Goal: Task Accomplishment & Management: Manage account settings

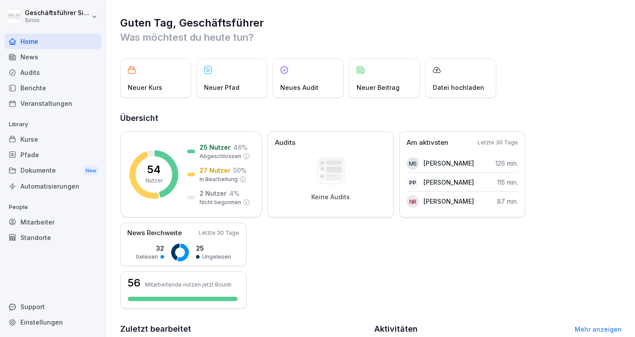
click at [27, 140] on div "Kurse" at bounding box center [52, 140] width 97 height 16
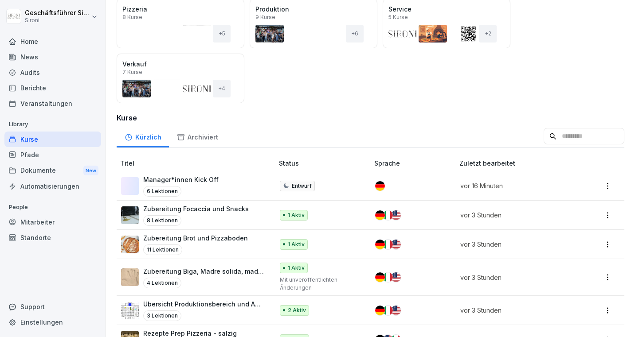
scroll to position [125, 0]
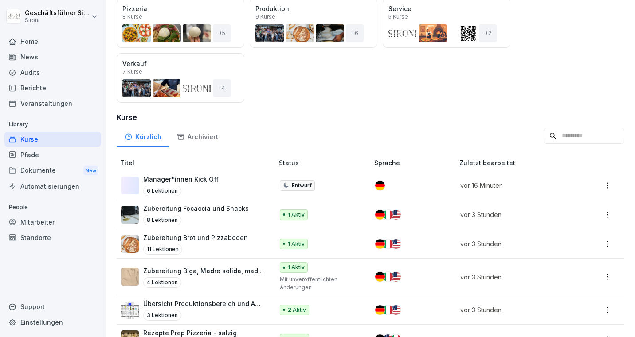
click at [212, 169] on th "Titel" at bounding box center [196, 163] width 159 height 16
click at [210, 177] on p "Manager*innen Kick Off" at bounding box center [180, 179] width 75 height 9
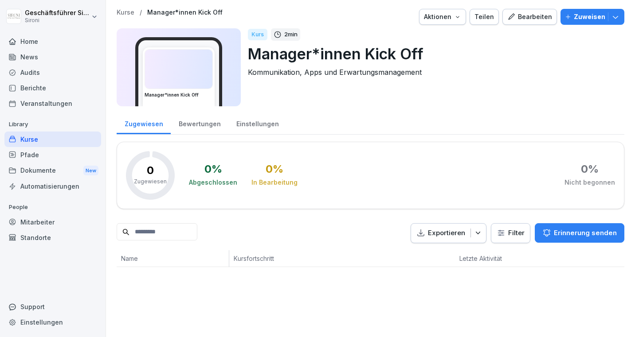
click at [31, 145] on div "Kurse" at bounding box center [52, 140] width 97 height 16
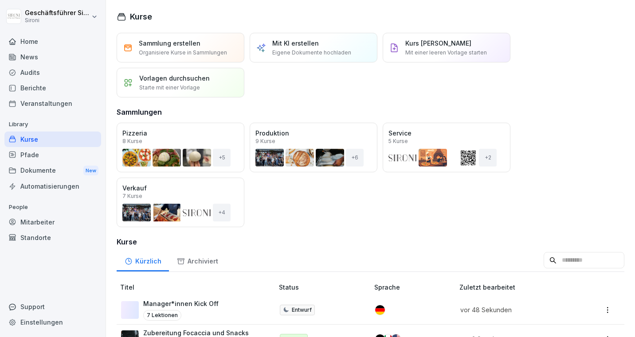
click at [34, 189] on div "Automatisierungen" at bounding box center [52, 187] width 97 height 16
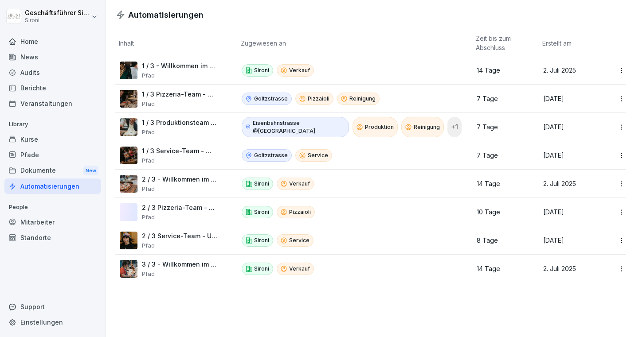
click at [191, 67] on p "1 / 3 - Willkommen im Sironi Verkaufsteam" at bounding box center [179, 66] width 75 height 8
click at [180, 68] on p "1 / 3 - Willkommen im Sironi Verkaufsteam" at bounding box center [179, 66] width 75 height 8
click at [619, 70] on html "Geschäftsführer [PERSON_NAME] Home News Audits Berichte Veranstaltungen Library…" at bounding box center [317, 168] width 635 height 337
click at [599, 90] on div "Bearbeiten" at bounding box center [594, 89] width 76 height 15
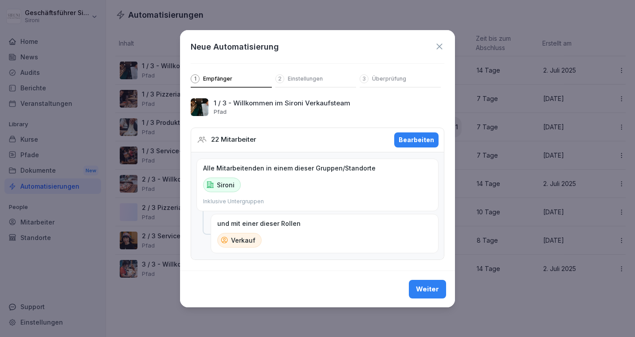
click at [433, 288] on div "Weiter" at bounding box center [427, 290] width 23 height 10
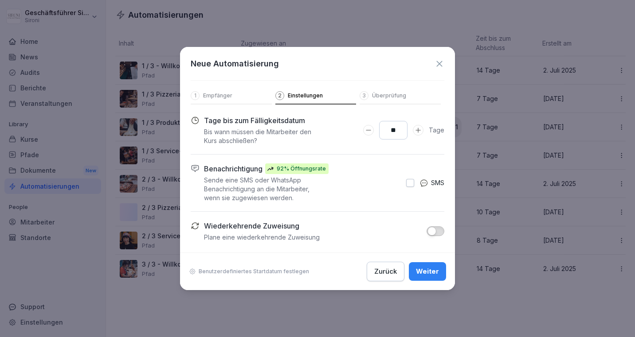
click at [252, 264] on div "Benutzerdefiniertes Startdatum festlegen Zurück Weiter" at bounding box center [317, 272] width 275 height 38
click at [252, 274] on p "Benutzerdefiniertes Startdatum festlegen" at bounding box center [254, 271] width 110 height 7
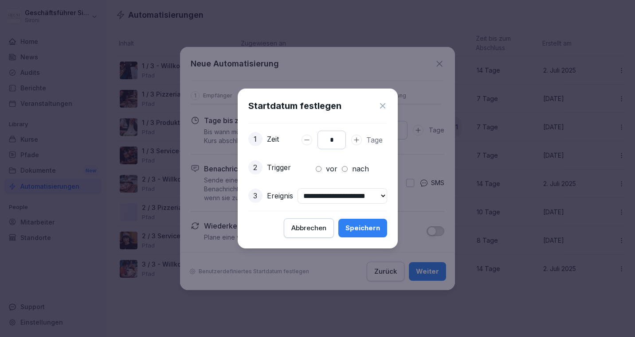
click at [315, 228] on div "Abbrechen" at bounding box center [308, 228] width 35 height 10
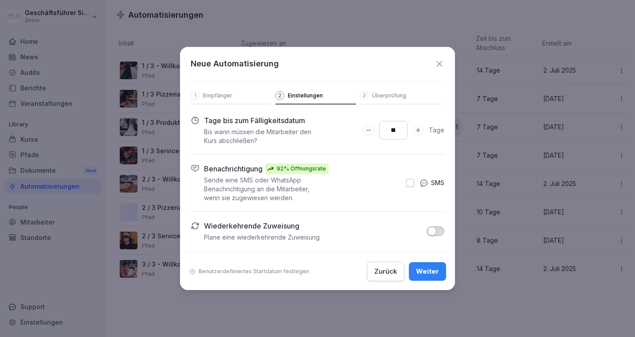
click at [440, 64] on icon at bounding box center [439, 64] width 10 height 10
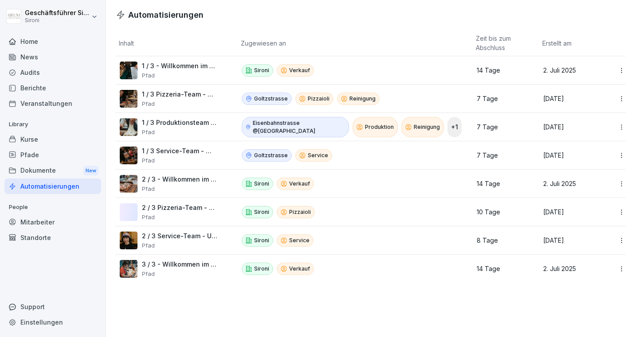
click at [183, 177] on p "2 / 3 - Willkommen im Sironi Verkaufsteam" at bounding box center [179, 180] width 75 height 8
click at [624, 184] on html "Geschäftsführer [PERSON_NAME] Home News Audits Berichte Veranstaltungen Library…" at bounding box center [317, 168] width 635 height 337
click at [585, 201] on div "Bearbeiten" at bounding box center [594, 202] width 76 height 15
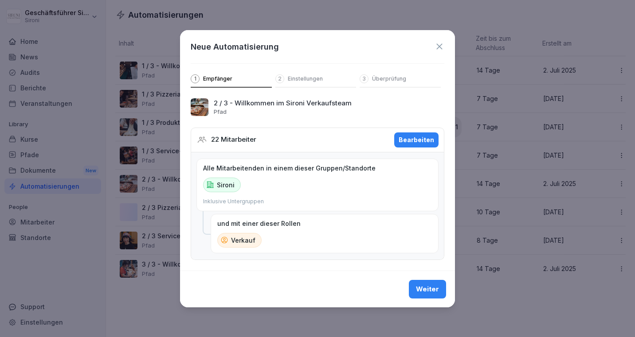
click at [426, 287] on div "Weiter" at bounding box center [427, 290] width 23 height 10
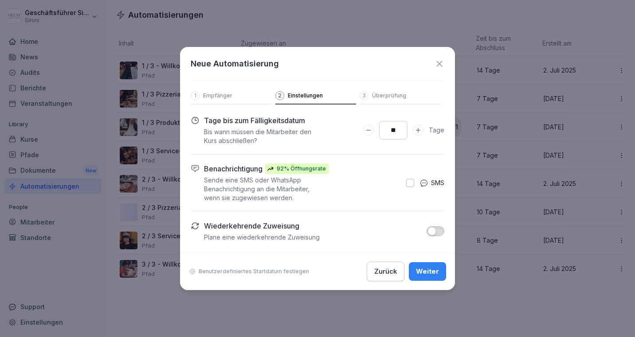
click at [223, 273] on p "Benutzerdefiniertes Startdatum festlegen" at bounding box center [254, 271] width 110 height 7
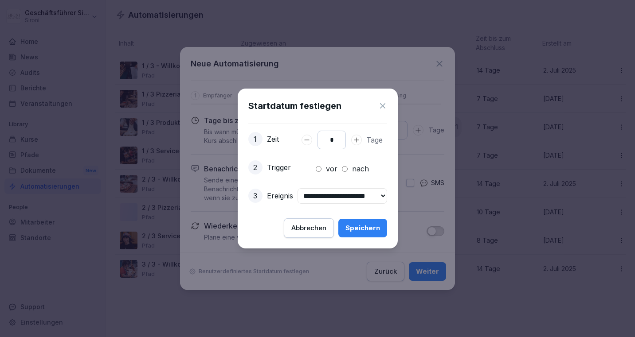
click at [387, 105] on icon at bounding box center [382, 106] width 9 height 9
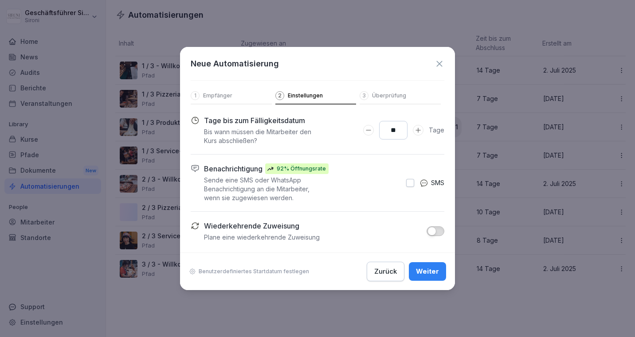
click at [435, 64] on icon at bounding box center [439, 64] width 10 height 10
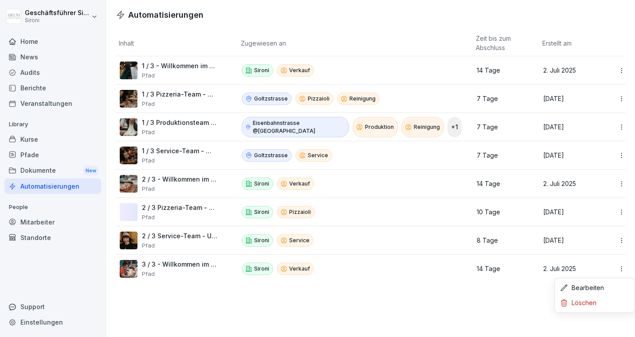
click at [616, 267] on html "Geschäftsführer [PERSON_NAME] Home News Audits Berichte Veranstaltungen Library…" at bounding box center [317, 168] width 635 height 337
click at [610, 286] on div "Bearbeiten" at bounding box center [594, 288] width 76 height 15
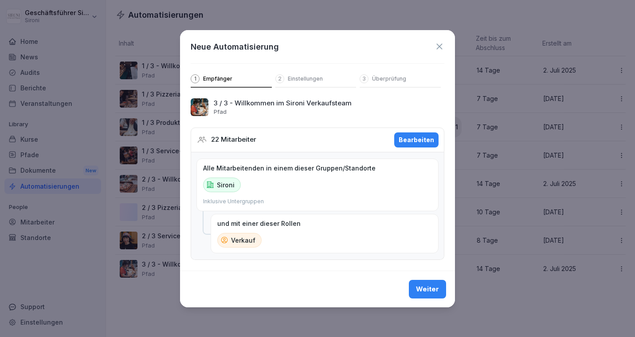
click at [424, 292] on div "Weiter" at bounding box center [427, 290] width 23 height 10
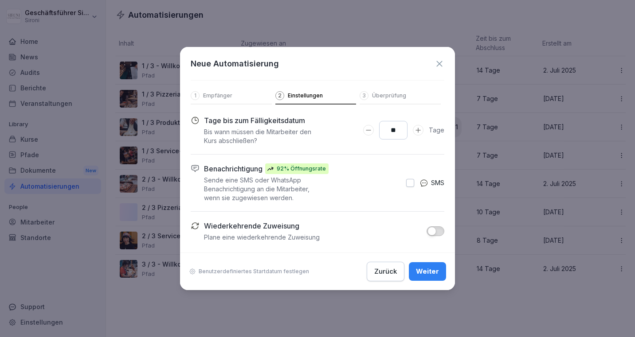
click at [221, 271] on p "Benutzerdefiniertes Startdatum festlegen" at bounding box center [254, 271] width 110 height 7
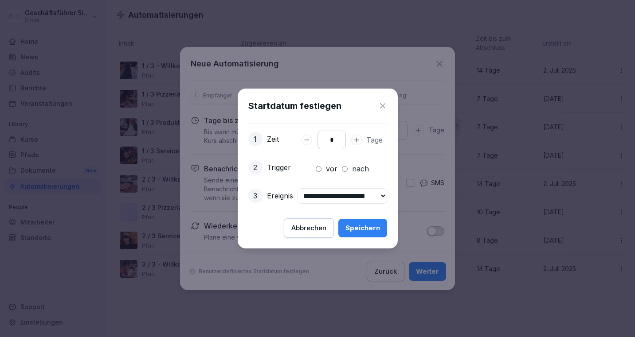
click at [326, 228] on div "Abbrechen" at bounding box center [308, 228] width 35 height 10
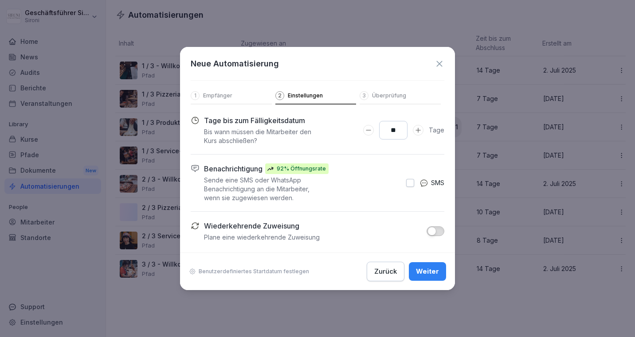
click at [440, 63] on icon at bounding box center [439, 64] width 6 height 6
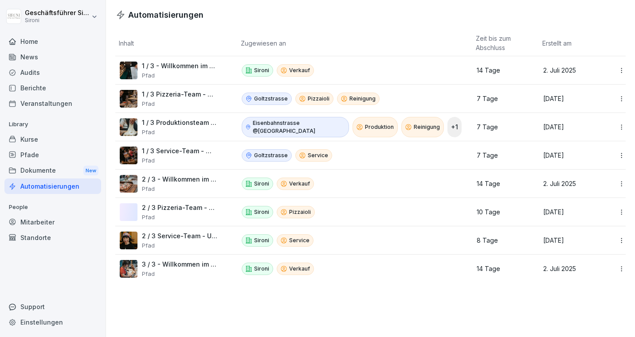
click at [179, 207] on p "2 / 3 Pizzeria-Team - Unsere Produkte" at bounding box center [179, 208] width 75 height 8
click at [191, 207] on p "2 / 3 Pizzeria-Team - Unsere Produkte" at bounding box center [179, 208] width 75 height 8
click at [622, 213] on html "Geschäftsführer [PERSON_NAME] Home News Audits Berichte Veranstaltungen Library…" at bounding box center [317, 168] width 635 height 337
click at [589, 226] on div "Bearbeiten" at bounding box center [594, 231] width 76 height 15
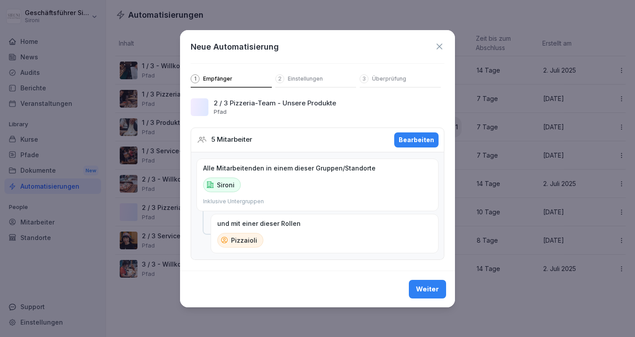
click at [440, 44] on icon at bounding box center [439, 47] width 10 height 10
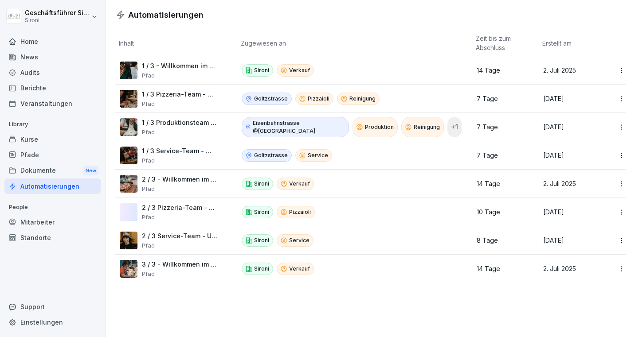
click at [35, 159] on div "Pfade" at bounding box center [52, 155] width 97 height 16
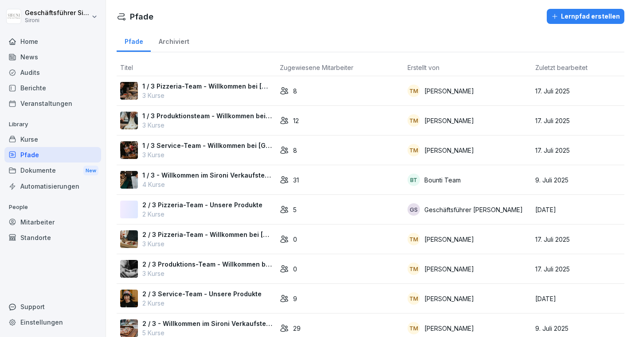
click at [41, 140] on div "Kurse" at bounding box center [52, 140] width 97 height 16
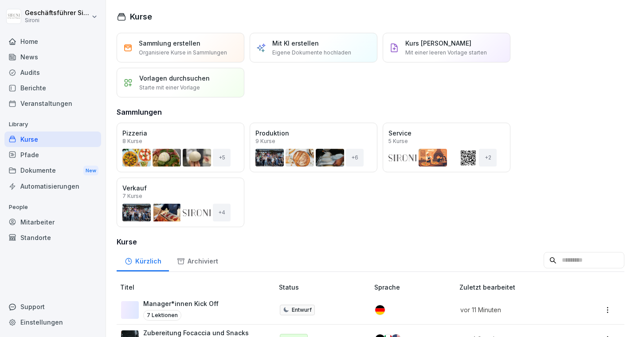
click at [36, 151] on div "Pfade" at bounding box center [52, 155] width 97 height 16
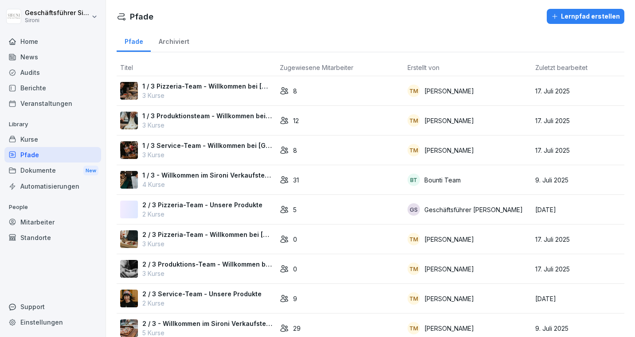
click at [198, 206] on p "2 / 3 Pizzeria-Team - Unsere Produkte" at bounding box center [202, 204] width 120 height 9
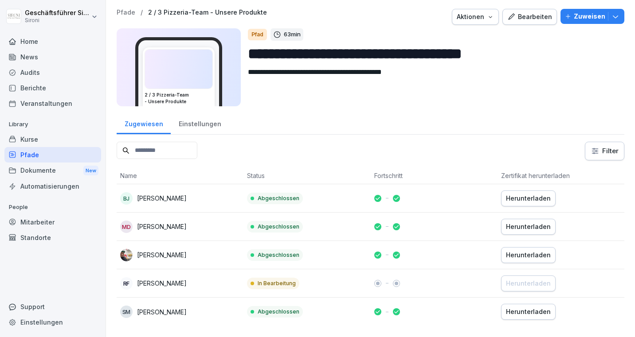
click at [375, 133] on div "Zugewiesen Einstellungen" at bounding box center [371, 123] width 508 height 23
click at [525, 15] on div "Bearbeiten" at bounding box center [529, 17] width 45 height 10
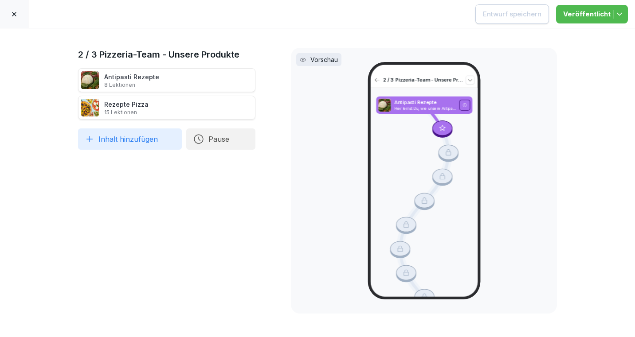
click at [14, 14] on icon at bounding box center [14, 14] width 4 height 4
